Goal: Information Seeking & Learning: Learn about a topic

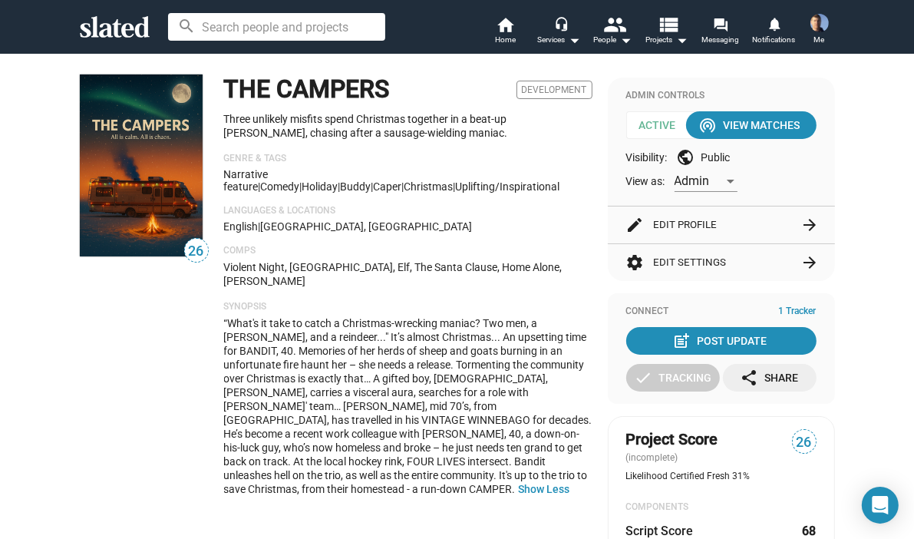
click at [546, 210] on p "Languages & Locations" at bounding box center [408, 211] width 368 height 12
click at [450, 353] on span "“What's it take to catch a Christmas-wrecking maniac? Two men, a [PERSON_NAME],…" at bounding box center [408, 406] width 368 height 178
click at [507, 264] on p "Violent Night, [GEOGRAPHIC_DATA], Elf, The Santa Clause, Home Alone, [PERSON_NA…" at bounding box center [408, 274] width 368 height 28
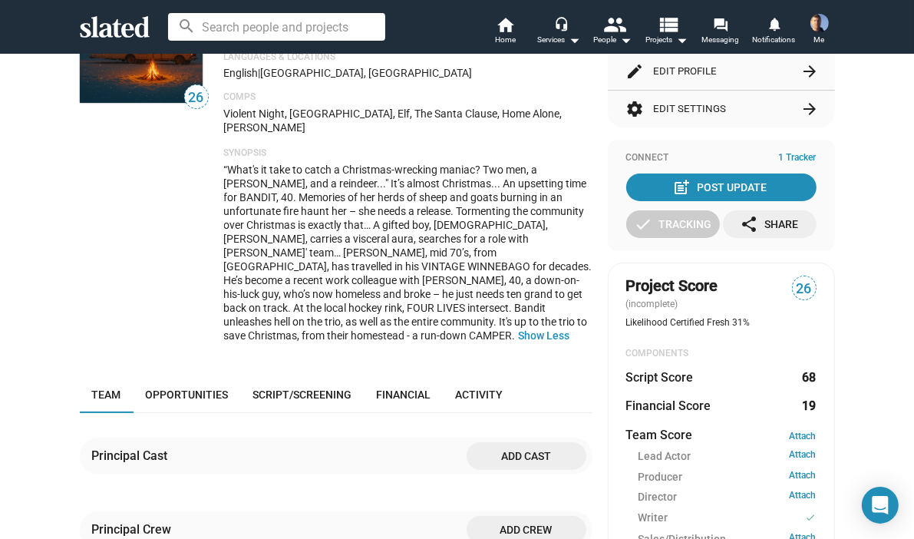
scroll to position [230, 0]
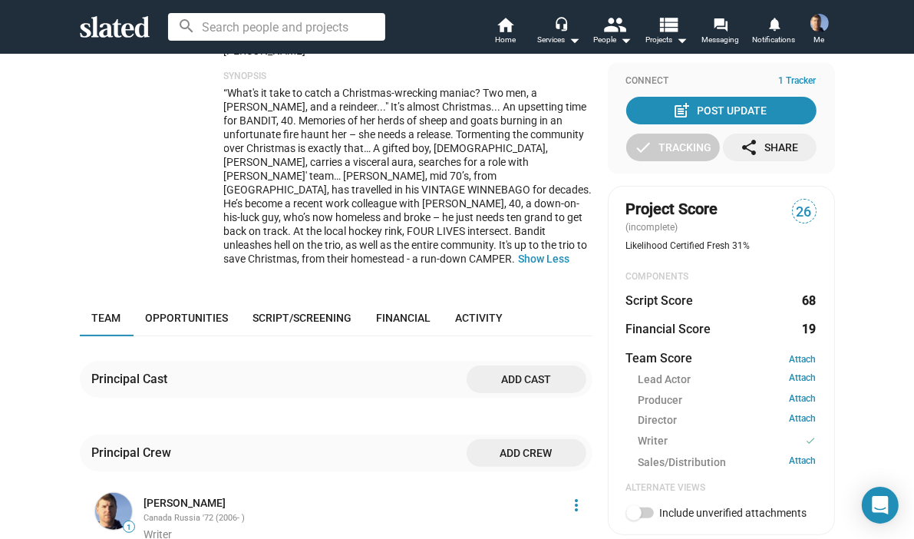
click at [445, 188] on span "“What's it take to catch a Christmas-wrecking maniac? Two men, a [PERSON_NAME],…" at bounding box center [408, 176] width 368 height 178
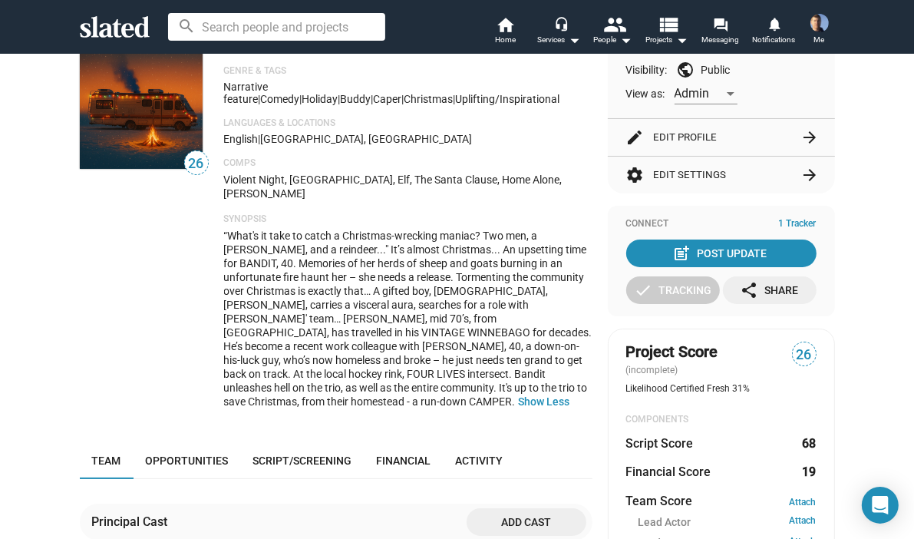
scroll to position [0, 0]
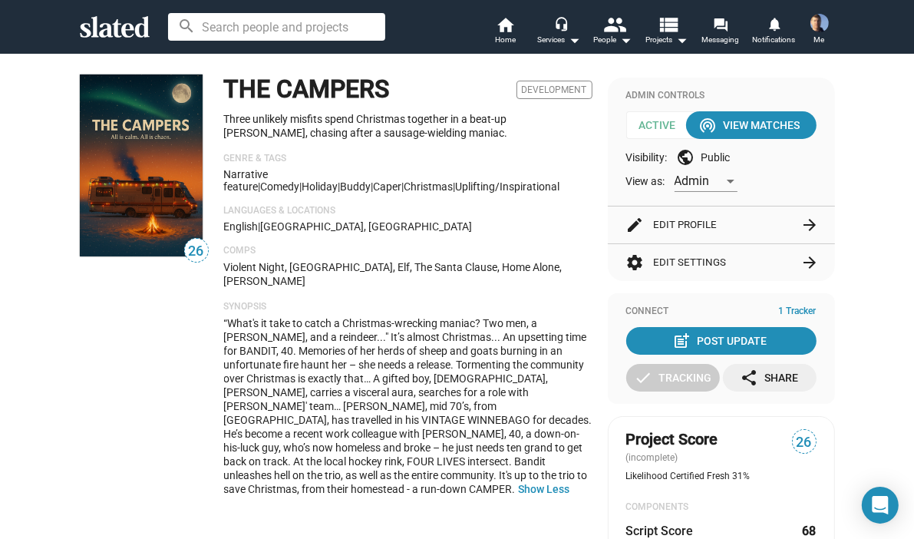
click at [576, 242] on div "THE CAMPERS Development Three unlikely misfits spend Christmas together in a be…" at bounding box center [408, 291] width 368 height 434
click at [577, 243] on div "THE CAMPERS Development Three unlikely misfits spend Christmas together in a be…" at bounding box center [408, 291] width 368 height 434
click at [484, 240] on div "THE CAMPERS Development Three unlikely misfits spend Christmas together in a be…" at bounding box center [408, 291] width 368 height 434
click at [577, 265] on p "Violent Night, [GEOGRAPHIC_DATA], Elf, The Santa Clause, Home Alone, [PERSON_NA…" at bounding box center [408, 274] width 368 height 28
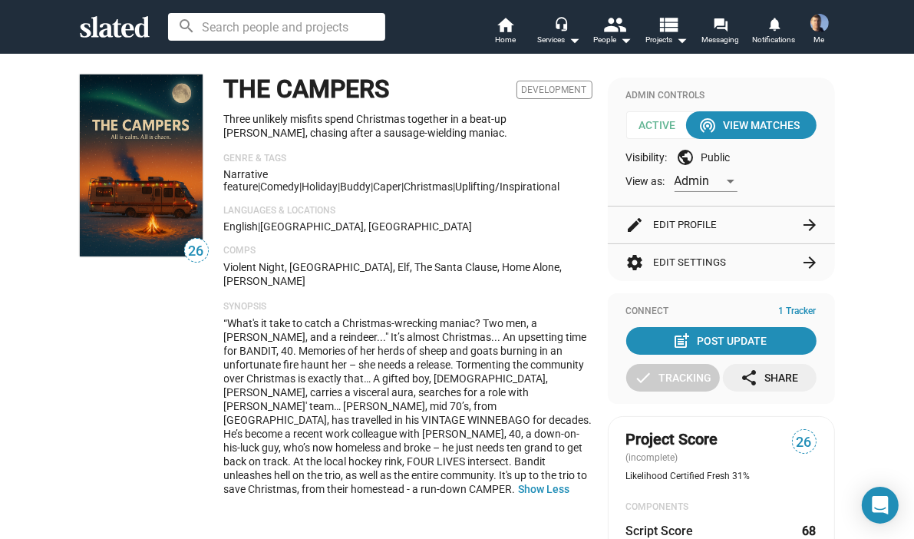
click at [577, 193] on div "Narrative feature | Comedy | Holiday | buddy | caper | Christmas | uplifting/in…" at bounding box center [408, 180] width 368 height 25
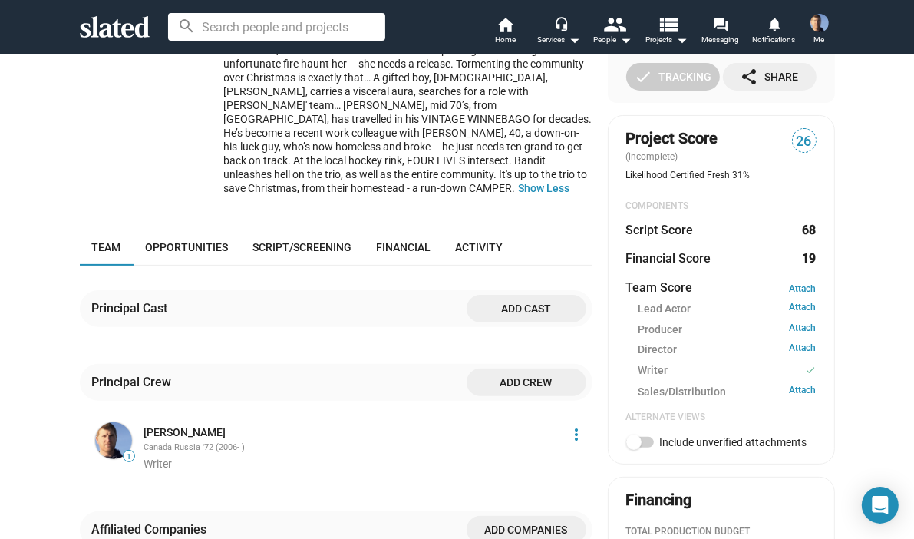
scroll to position [384, 0]
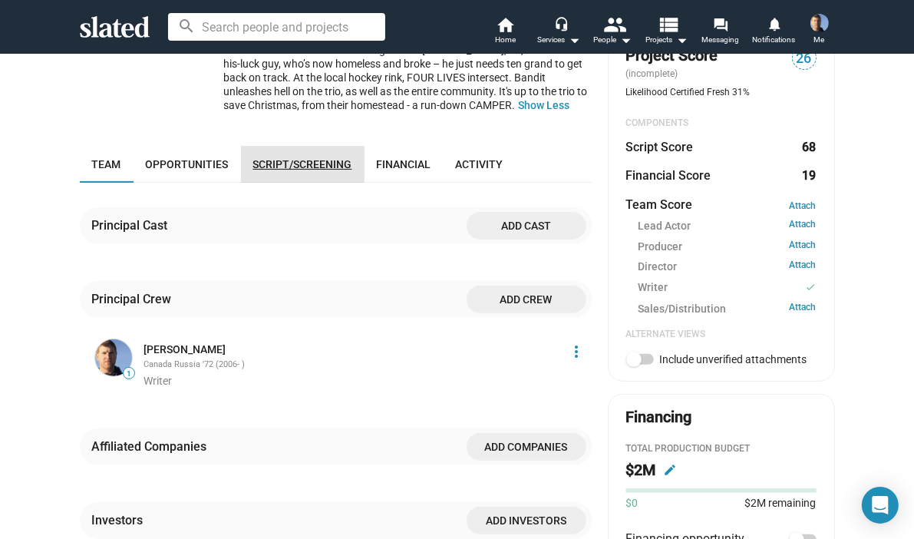
click at [289, 158] on span "Script/Screening" at bounding box center [302, 164] width 99 height 12
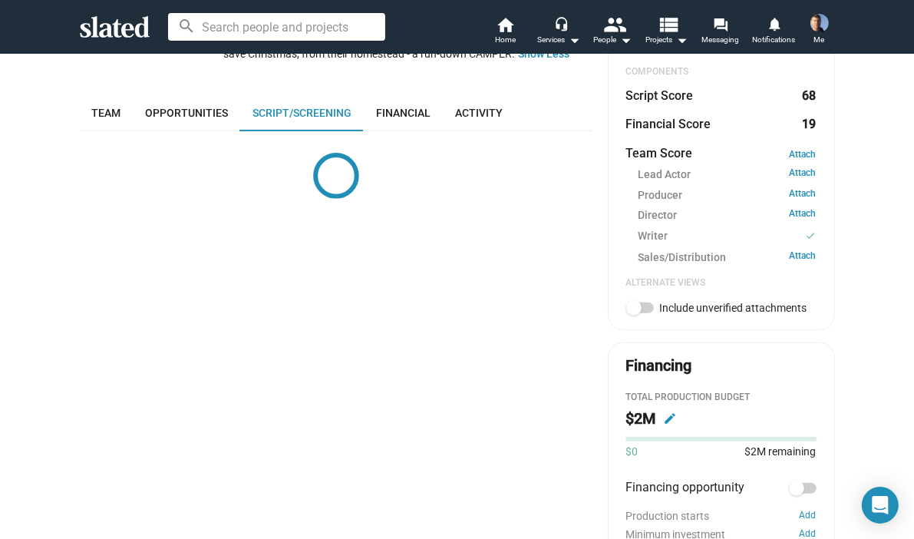
scroll to position [451, 0]
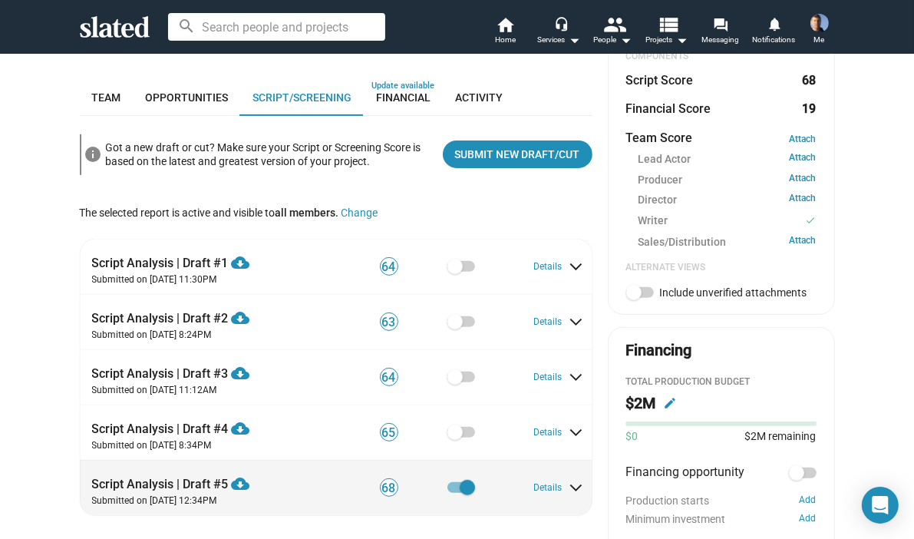
click at [572, 478] on span at bounding box center [576, 485] width 8 height 14
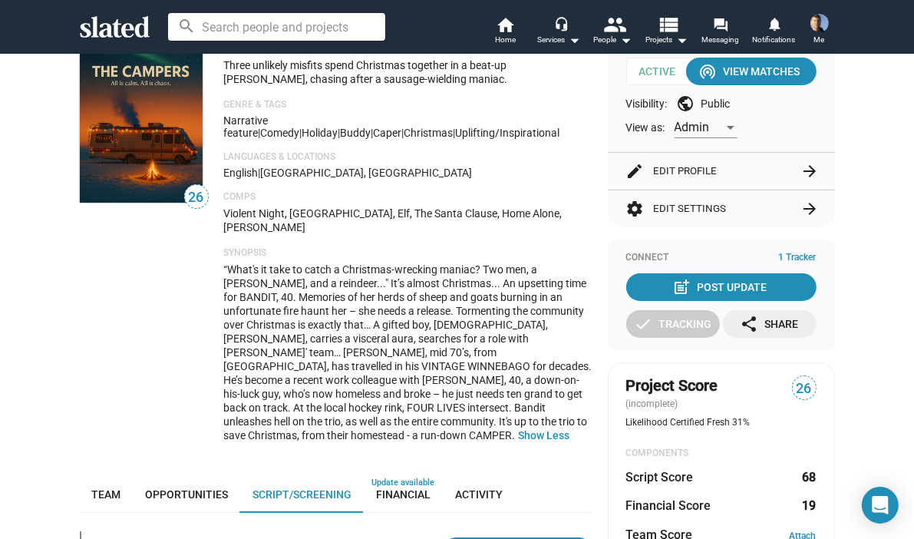
scroll to position [0, 0]
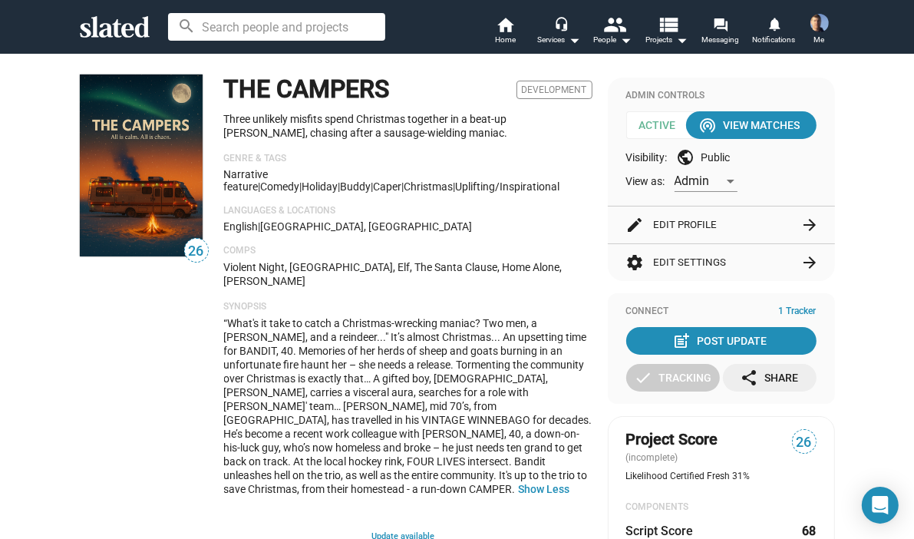
click at [387, 538] on span "Financial" at bounding box center [404, 548] width 54 height 12
click at [487, 358] on div "“What's it take to catch a Christmas-wrecking maniac? Two men, a [PERSON_NAME],…" at bounding box center [408, 406] width 368 height 180
click at [575, 301] on p "Synopsis" at bounding box center [408, 307] width 368 height 12
click at [562, 213] on p "Languages & Locations" at bounding box center [408, 211] width 368 height 12
click at [609, 125] on div "Admin Controls Active wifi_tethering View Matches Visibility: public Public Vie…" at bounding box center [721, 142] width 227 height 128
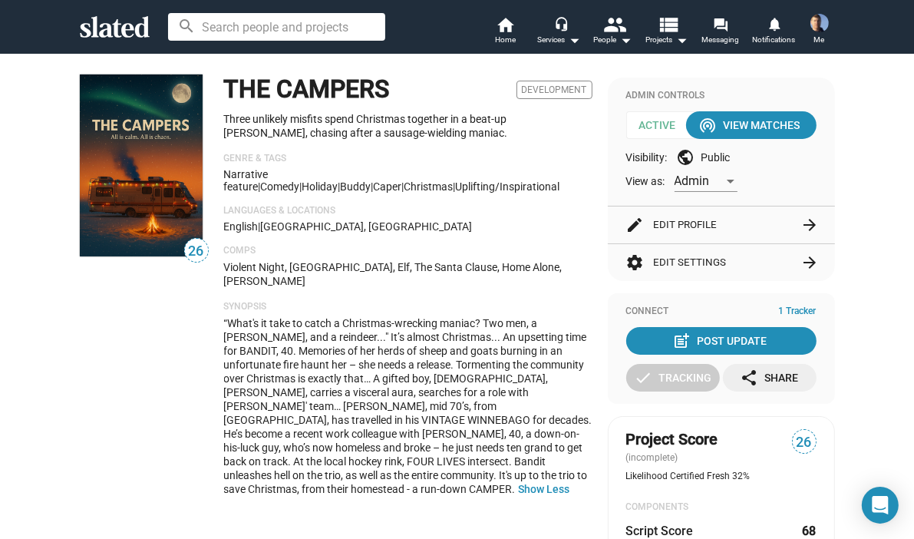
drag, startPoint x: 590, startPoint y: 145, endPoint x: 579, endPoint y: 112, distance: 35.0
click at [424, 340] on span "“What's it take to catch a Christmas-wrecking maniac? Two men, a [PERSON_NAME],…" at bounding box center [408, 406] width 368 height 178
click at [534, 198] on div "THE CAMPERS Development Three unlikely misfits spend Christmas together in a be…" at bounding box center [408, 291] width 368 height 434
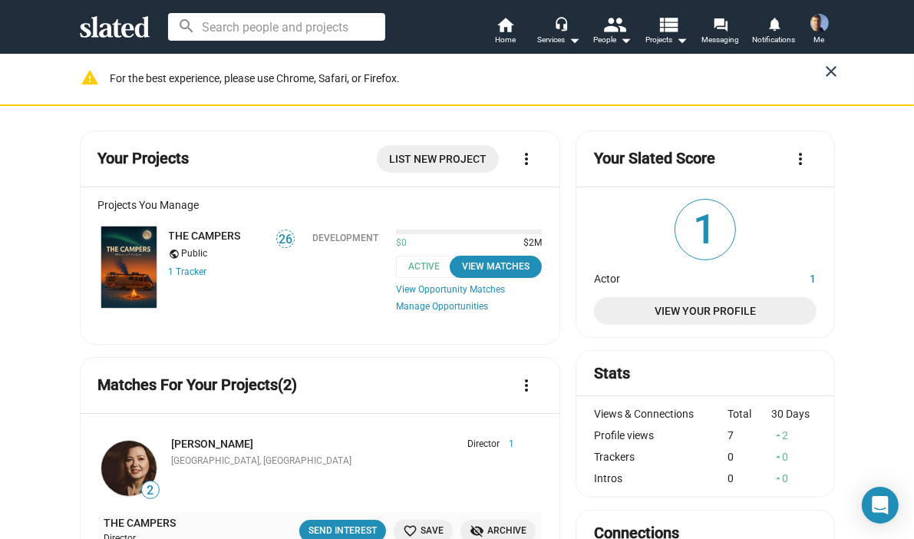
click at [824, 71] on mat-icon "close" at bounding box center [832, 71] width 18 height 18
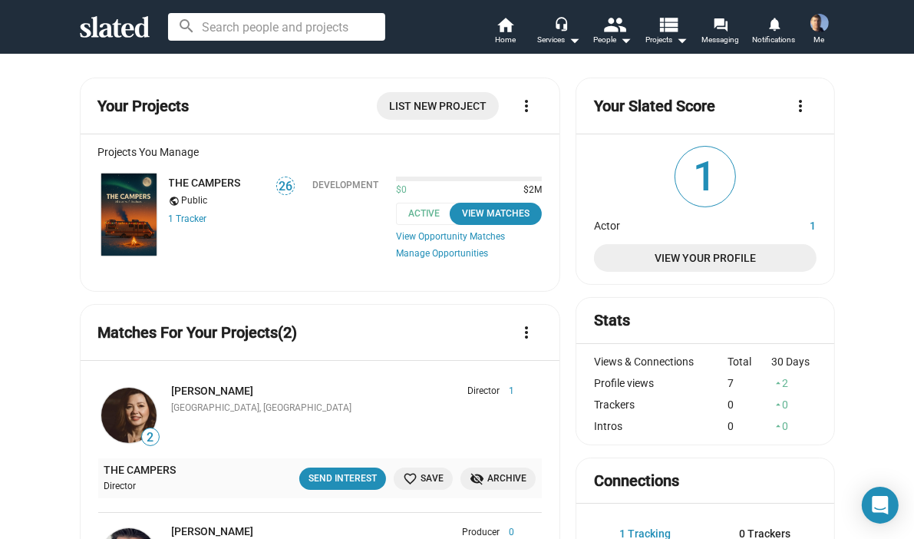
click at [817, 25] on img at bounding box center [819, 23] width 18 height 18
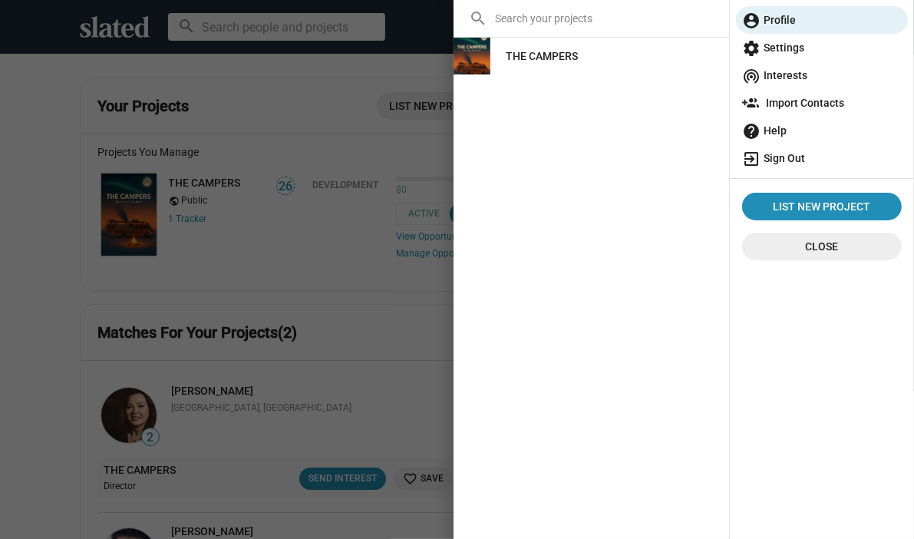
click at [801, 153] on span "exit_to_app Sign Out" at bounding box center [822, 158] width 160 height 28
